Goal: Check status: Check status

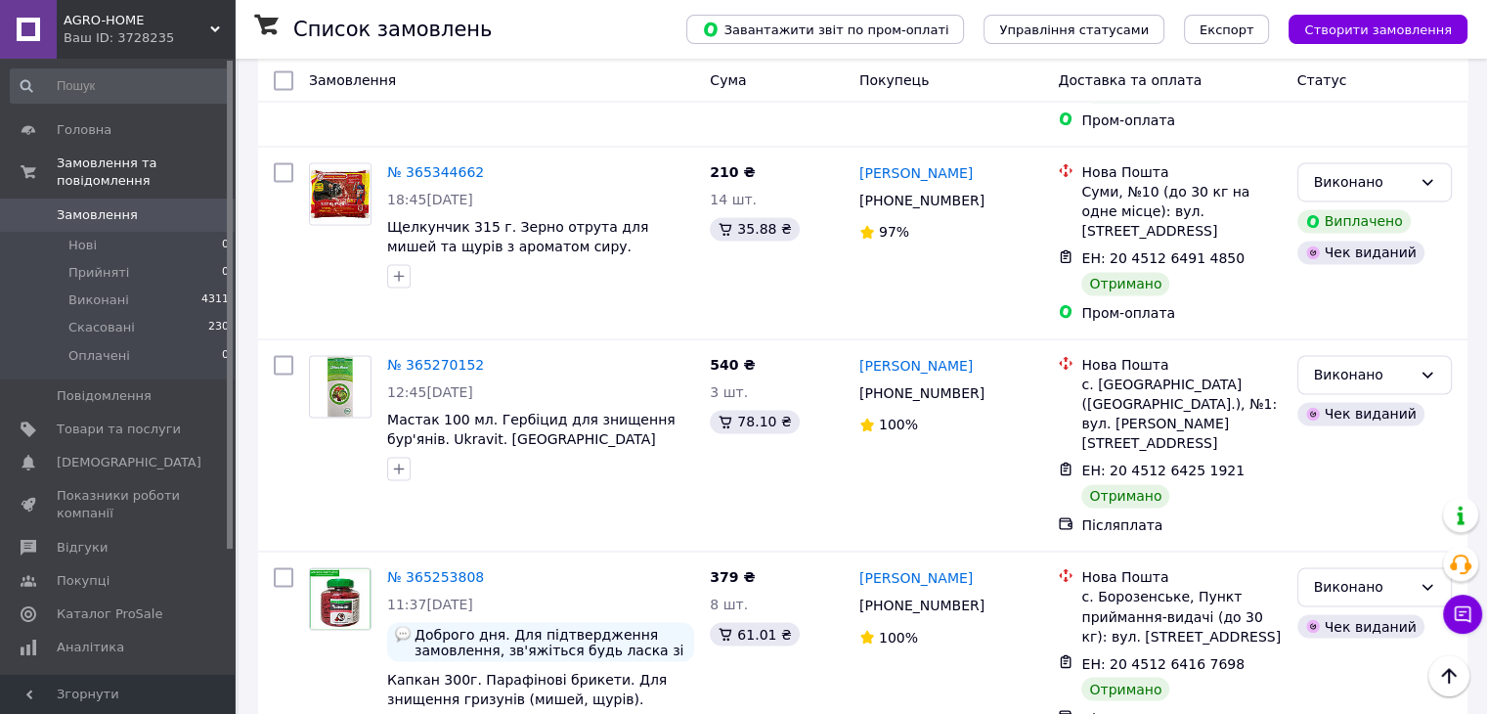
scroll to position [3129, 0]
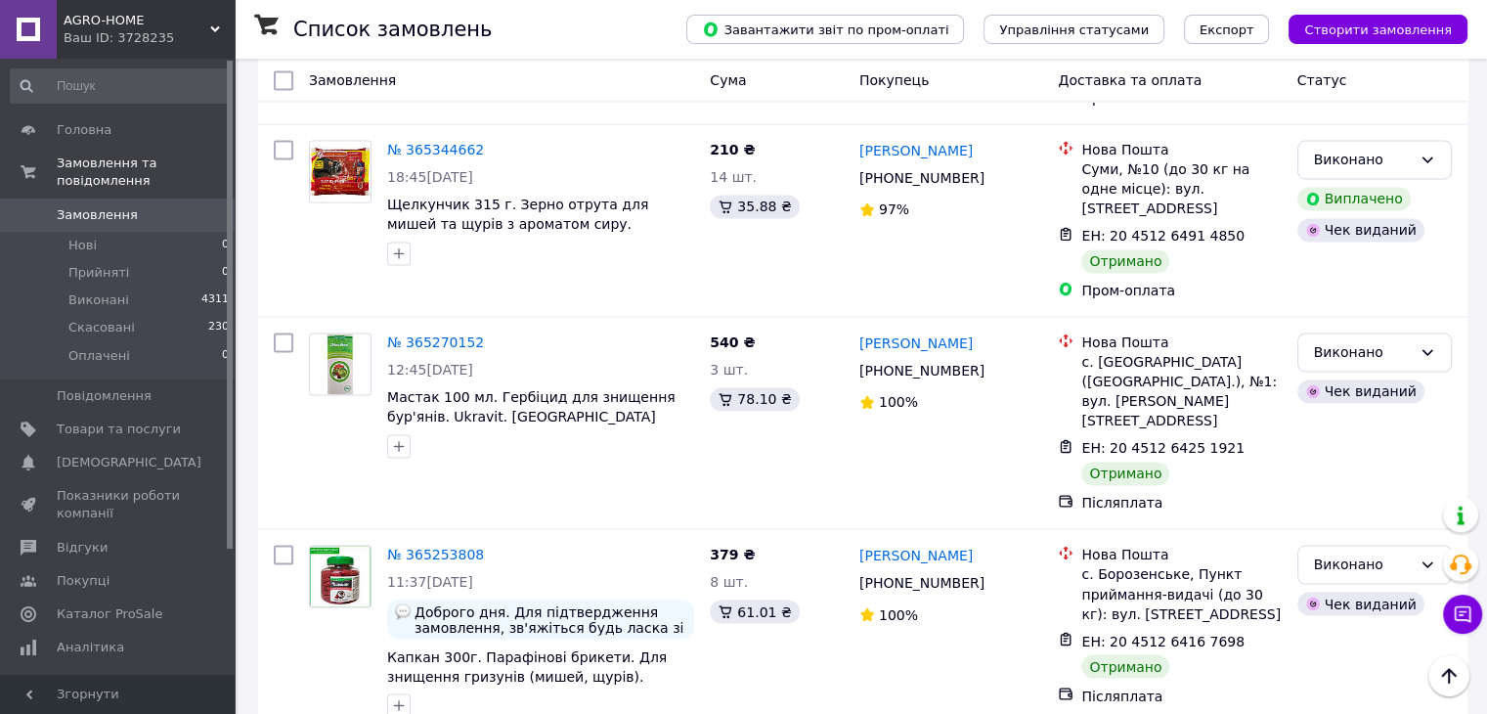
click at [98, 206] on span "Замовлення" at bounding box center [97, 215] width 81 height 18
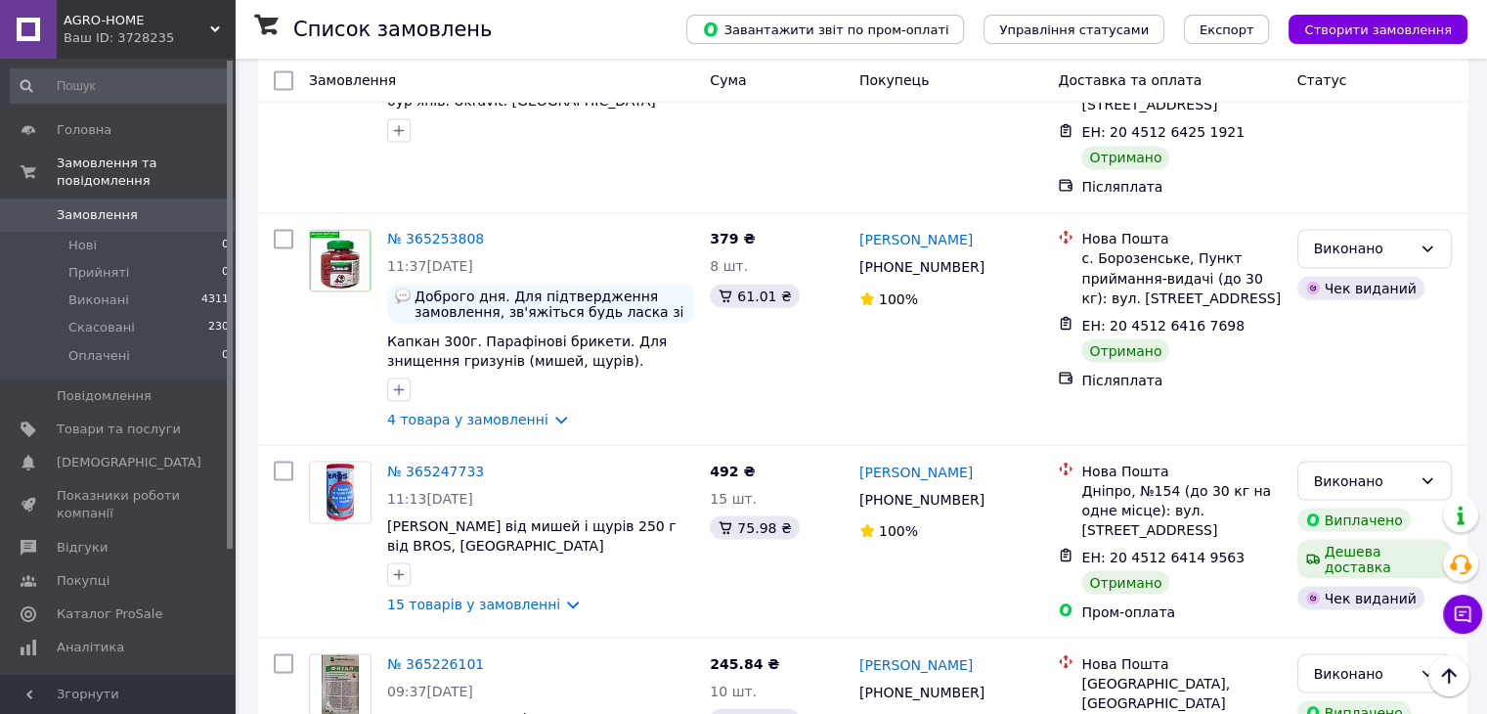
scroll to position [3454, 0]
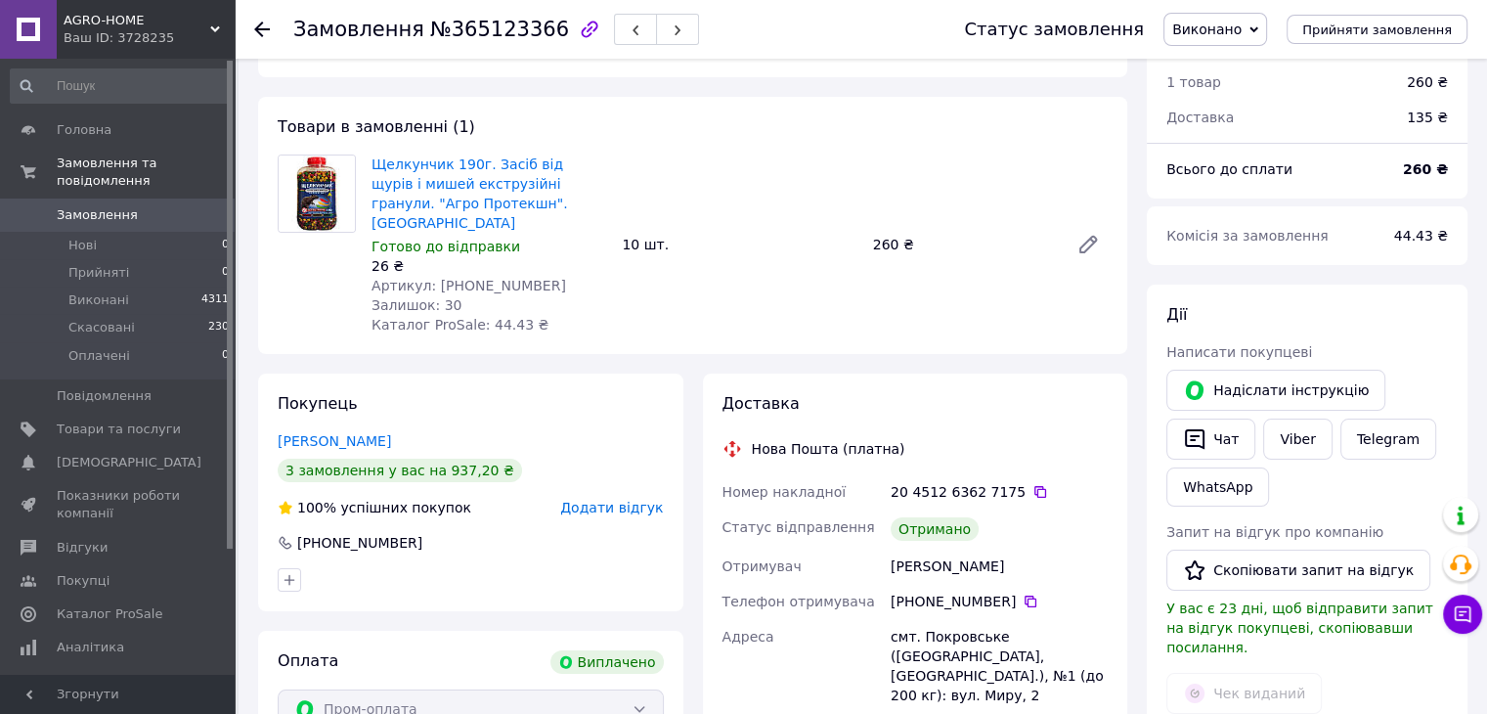
scroll to position [98, 0]
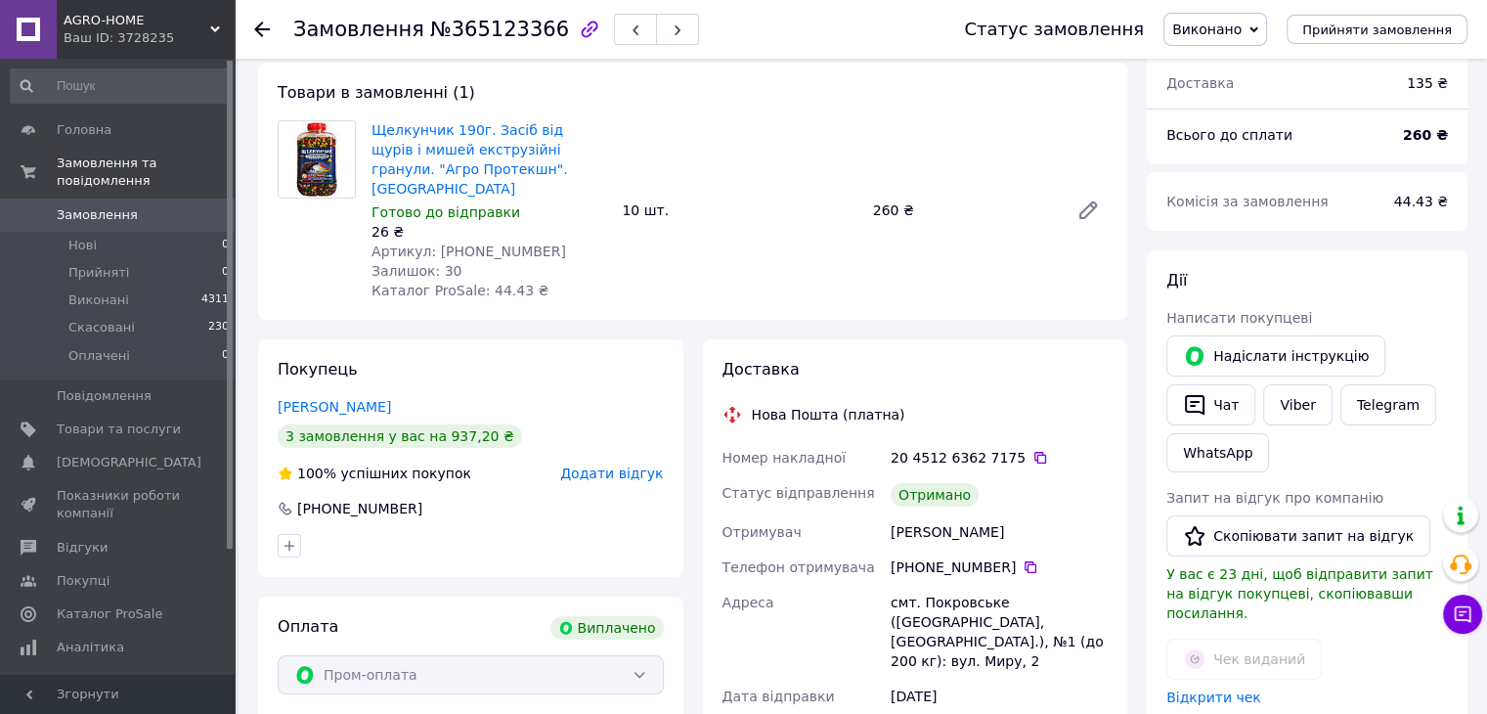
click at [90, 206] on span "Замовлення" at bounding box center [97, 215] width 81 height 18
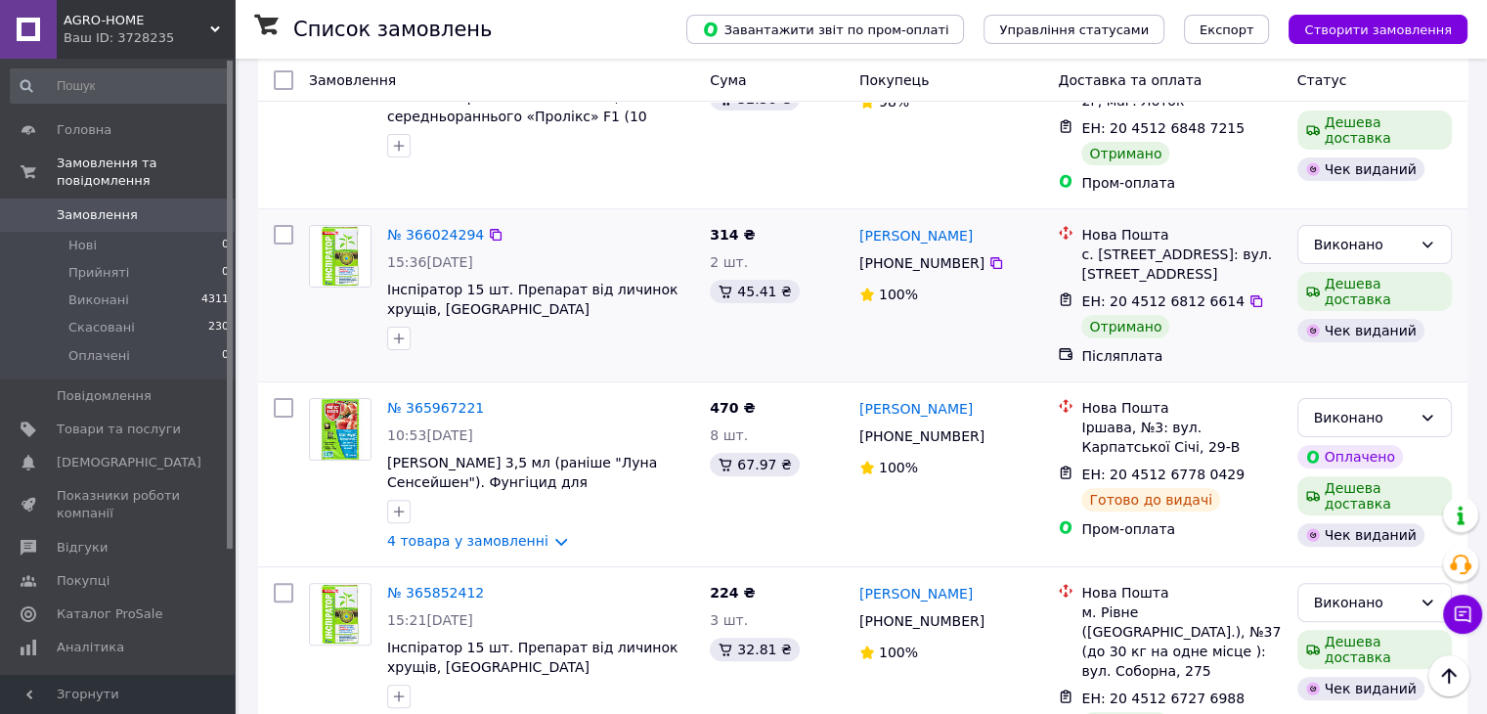
scroll to position [489, 0]
